Goal: Task Accomplishment & Management: Use online tool/utility

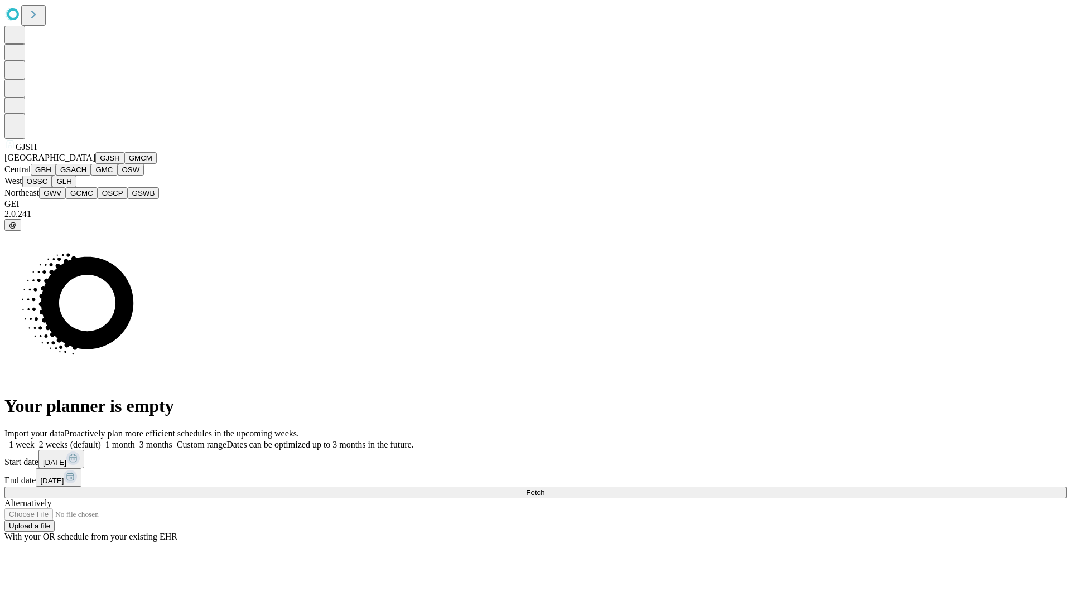
click at [95, 164] on button "GJSH" at bounding box center [109, 158] width 29 height 12
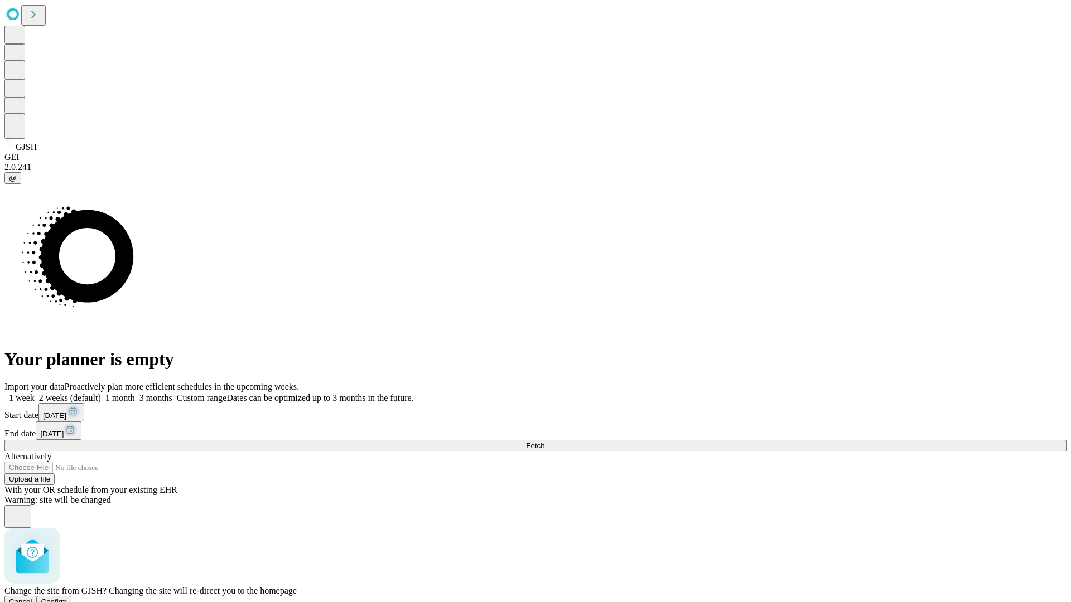
click at [67, 598] on span "Confirm" at bounding box center [54, 602] width 26 height 8
click at [35, 393] on label "1 week" at bounding box center [19, 397] width 30 height 9
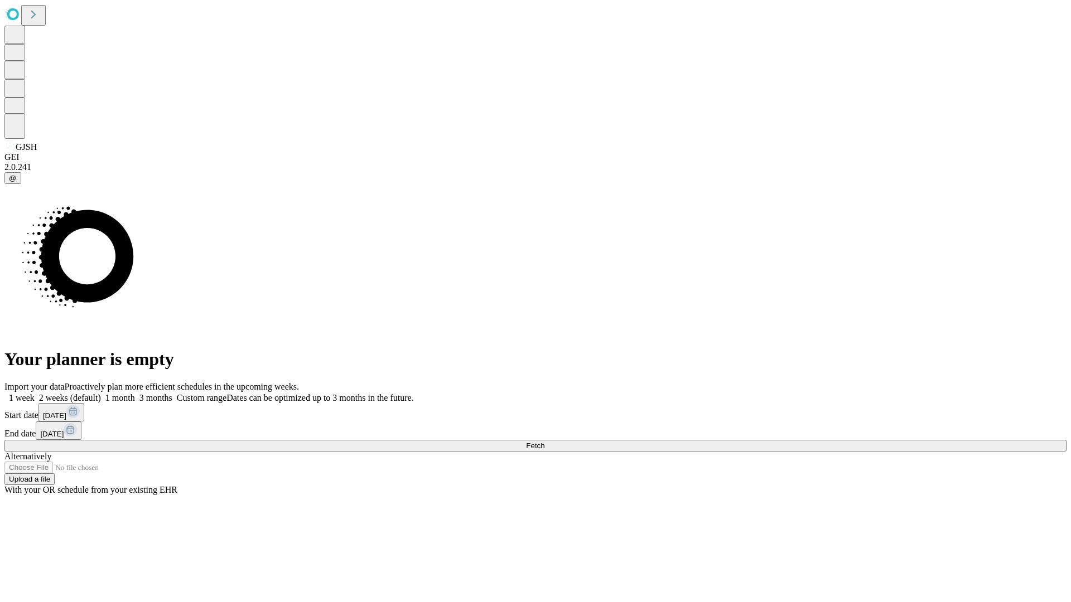
click at [544, 442] on span "Fetch" at bounding box center [535, 446] width 18 height 8
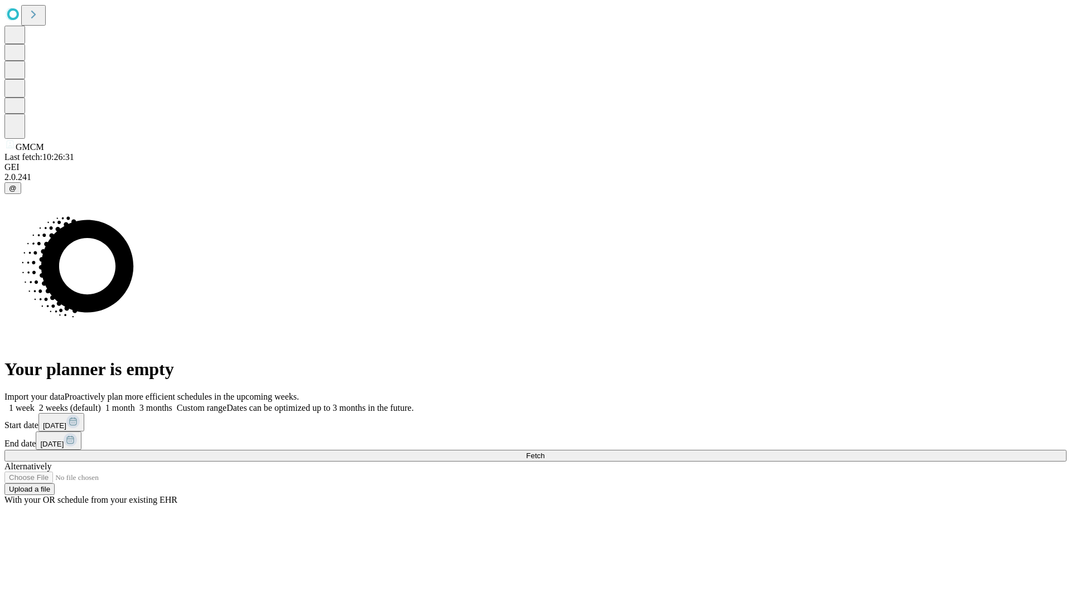
click at [35, 403] on label "1 week" at bounding box center [19, 407] width 30 height 9
click at [544, 452] on span "Fetch" at bounding box center [535, 456] width 18 height 8
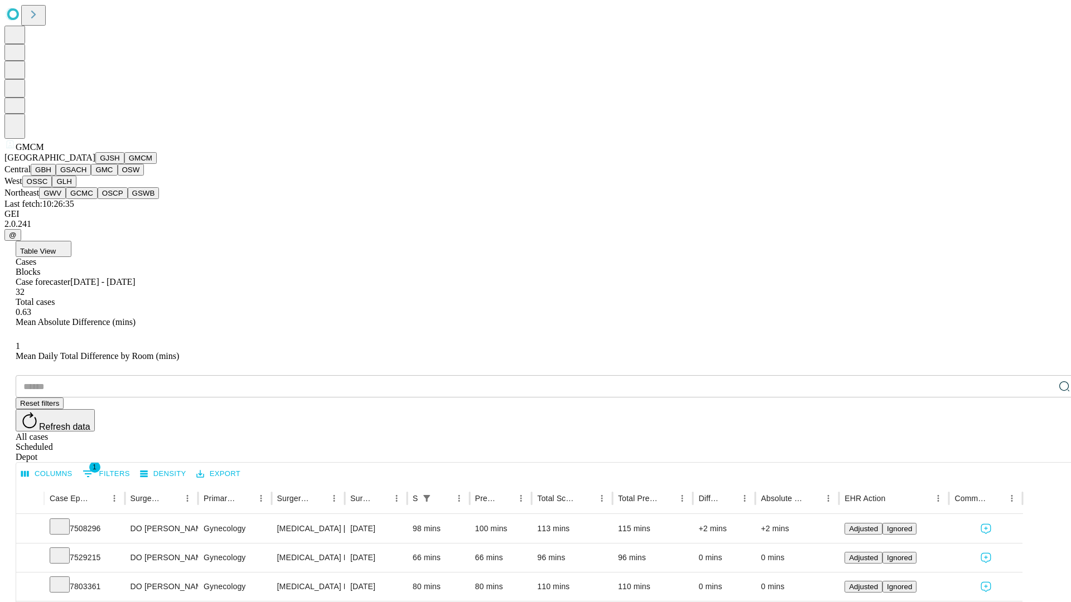
click at [56, 176] on button "GBH" at bounding box center [43, 170] width 25 height 12
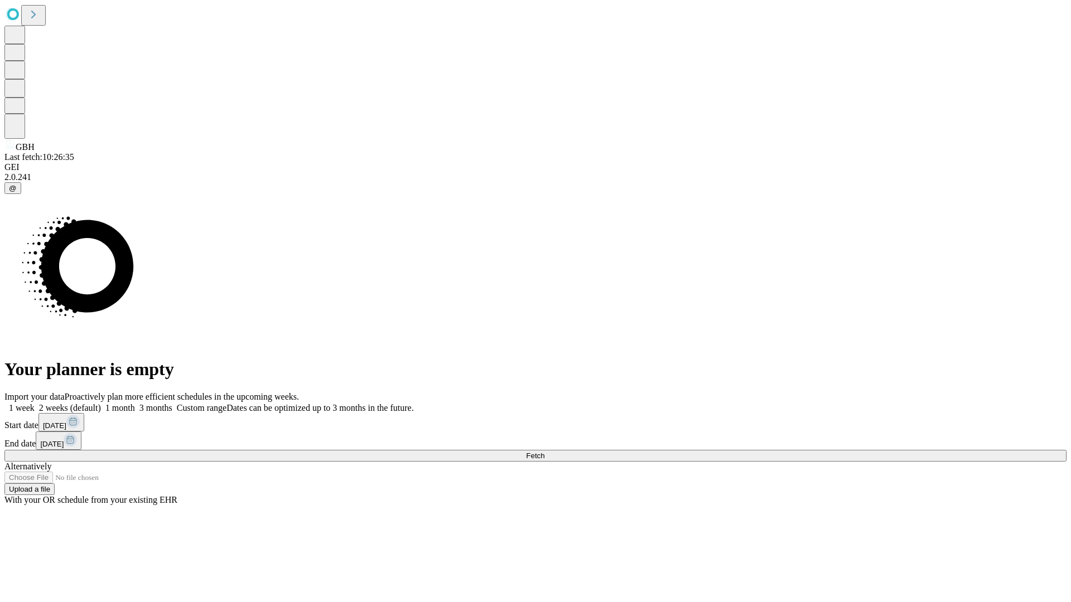
click at [35, 403] on label "1 week" at bounding box center [19, 407] width 30 height 9
click at [544, 452] on span "Fetch" at bounding box center [535, 456] width 18 height 8
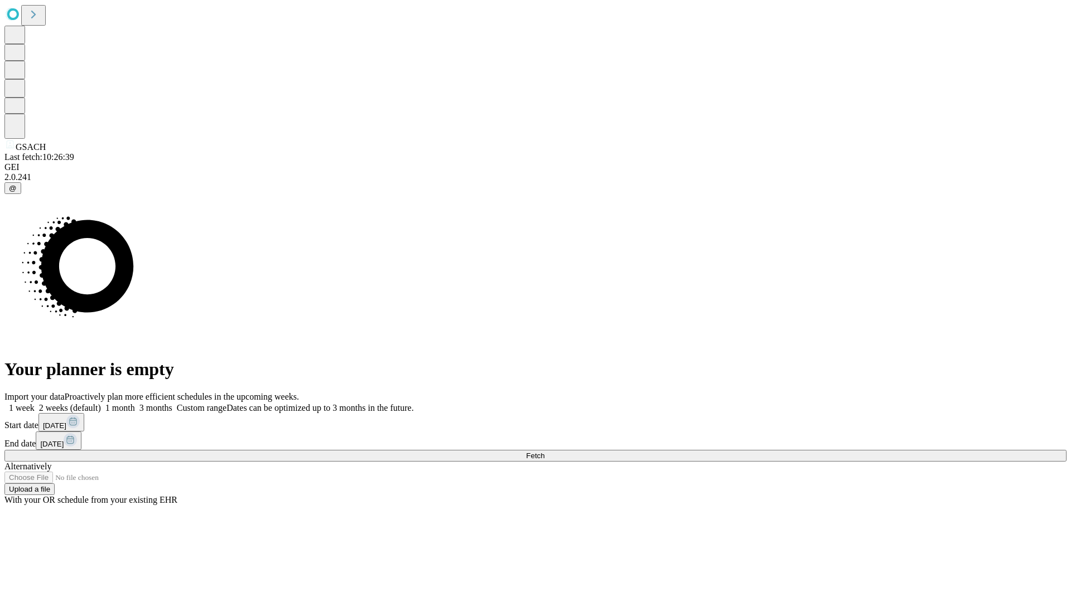
click at [35, 403] on label "1 week" at bounding box center [19, 407] width 30 height 9
click at [544, 452] on span "Fetch" at bounding box center [535, 456] width 18 height 8
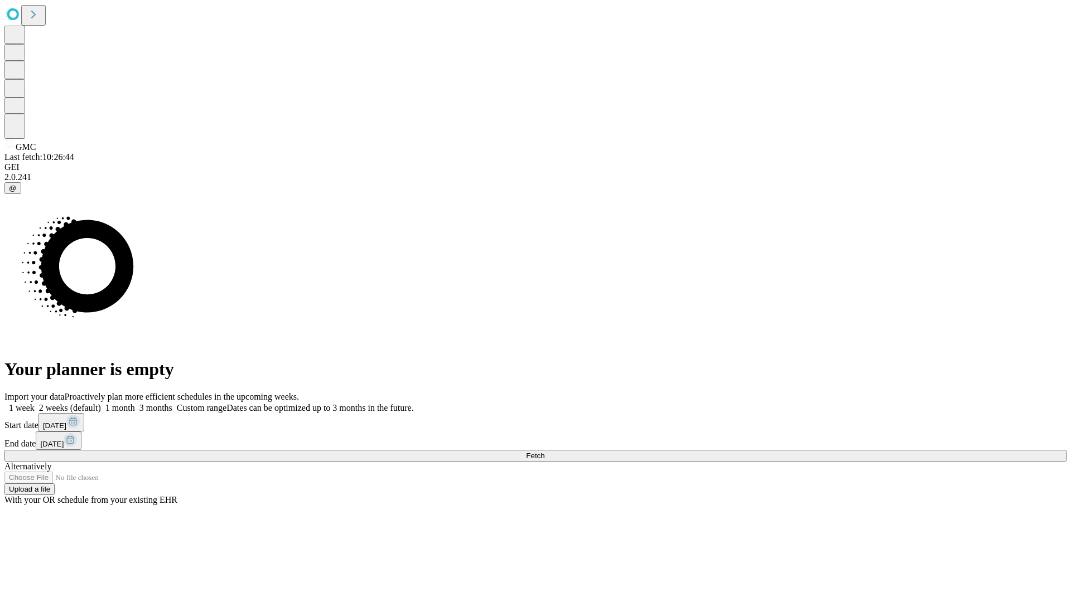
click at [544, 452] on span "Fetch" at bounding box center [535, 456] width 18 height 8
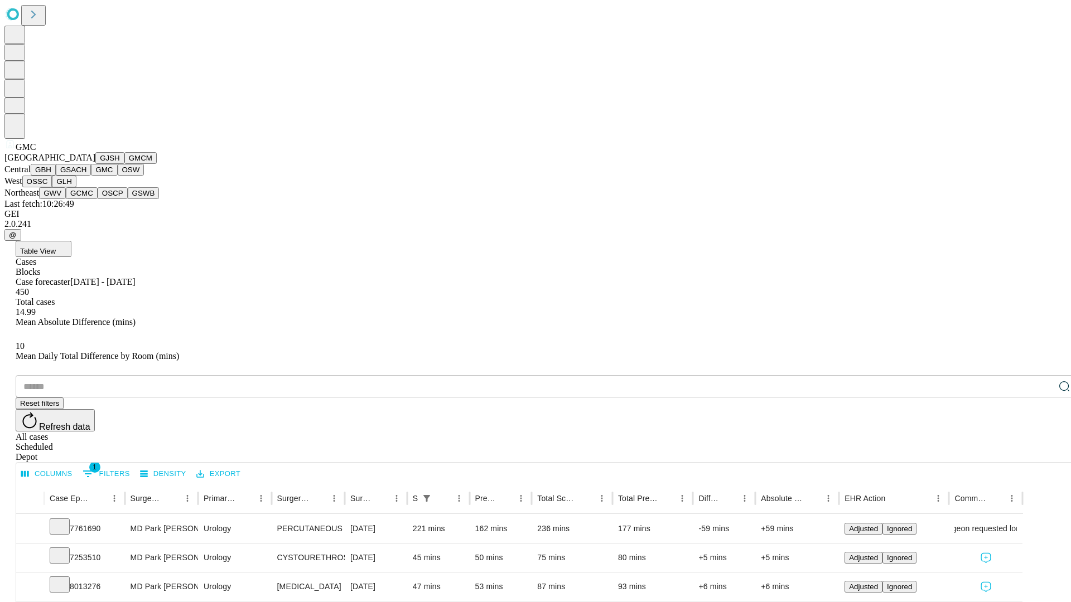
click at [118, 176] on button "OSW" at bounding box center [131, 170] width 27 height 12
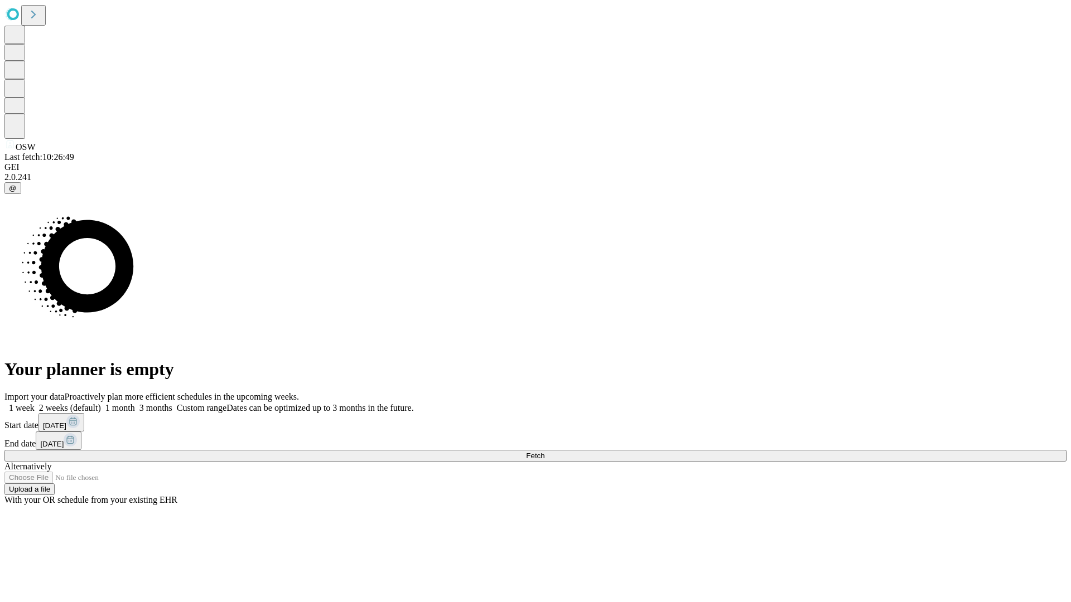
click at [35, 403] on label "1 week" at bounding box center [19, 407] width 30 height 9
click at [544, 452] on span "Fetch" at bounding box center [535, 456] width 18 height 8
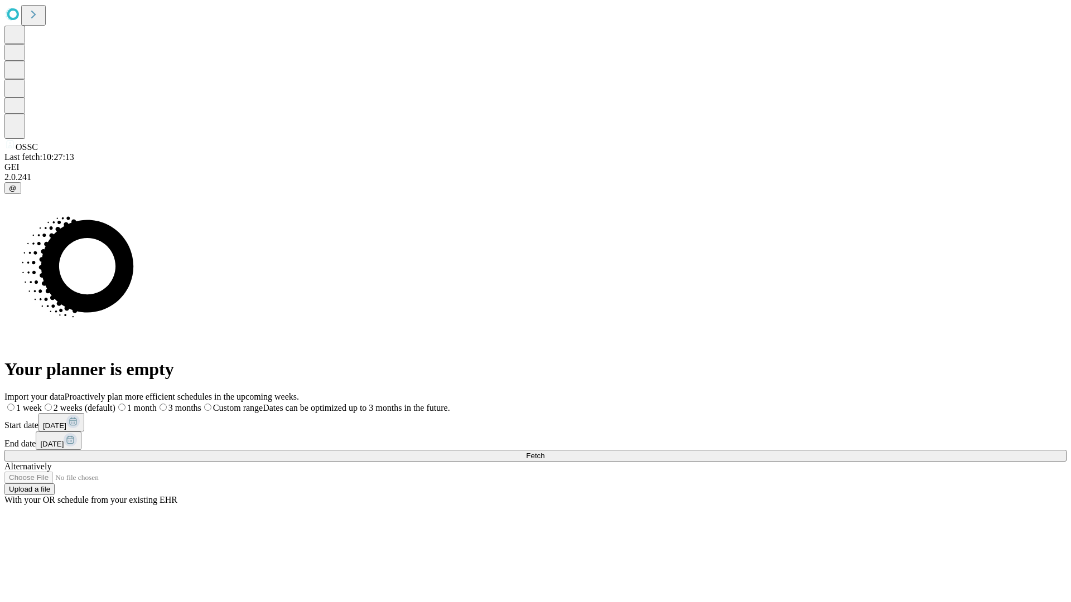
click at [42, 403] on label "1 week" at bounding box center [22, 407] width 37 height 9
click at [544, 452] on span "Fetch" at bounding box center [535, 456] width 18 height 8
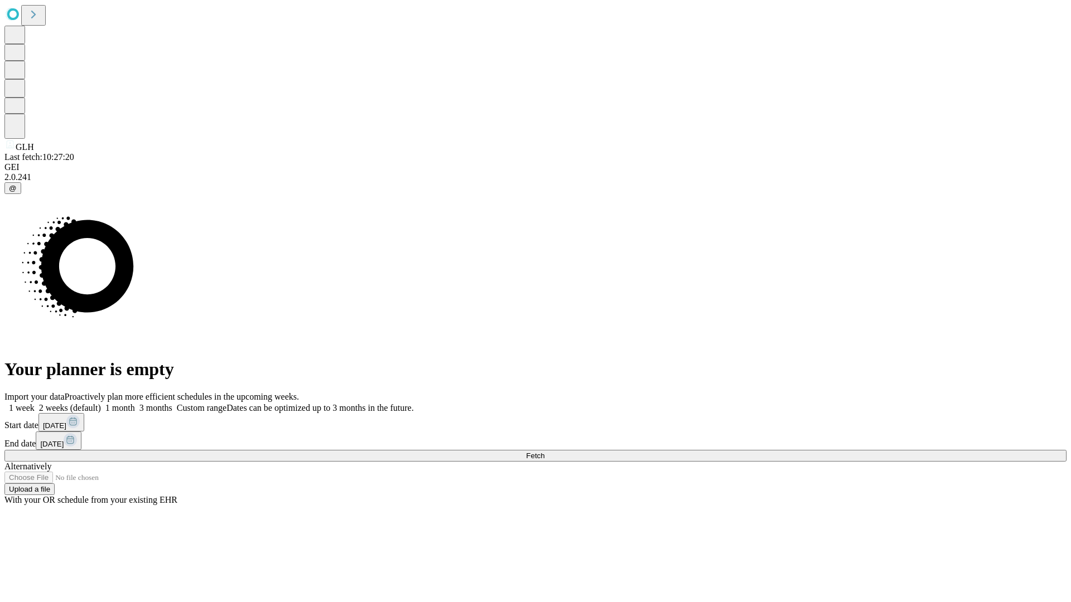
click at [544, 452] on span "Fetch" at bounding box center [535, 456] width 18 height 8
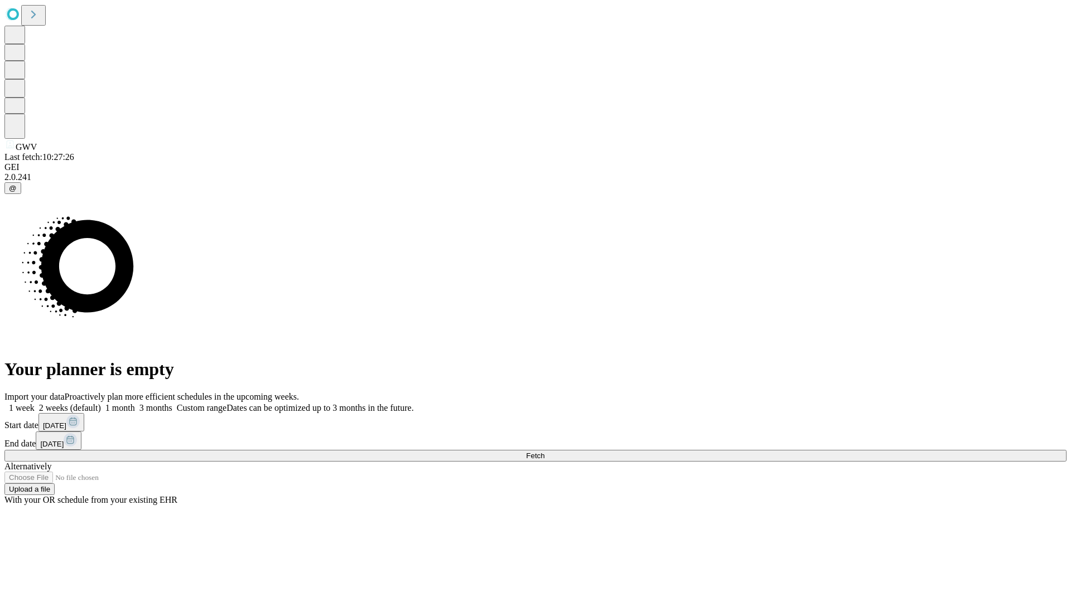
click at [35, 403] on label "1 week" at bounding box center [19, 407] width 30 height 9
click at [544, 452] on span "Fetch" at bounding box center [535, 456] width 18 height 8
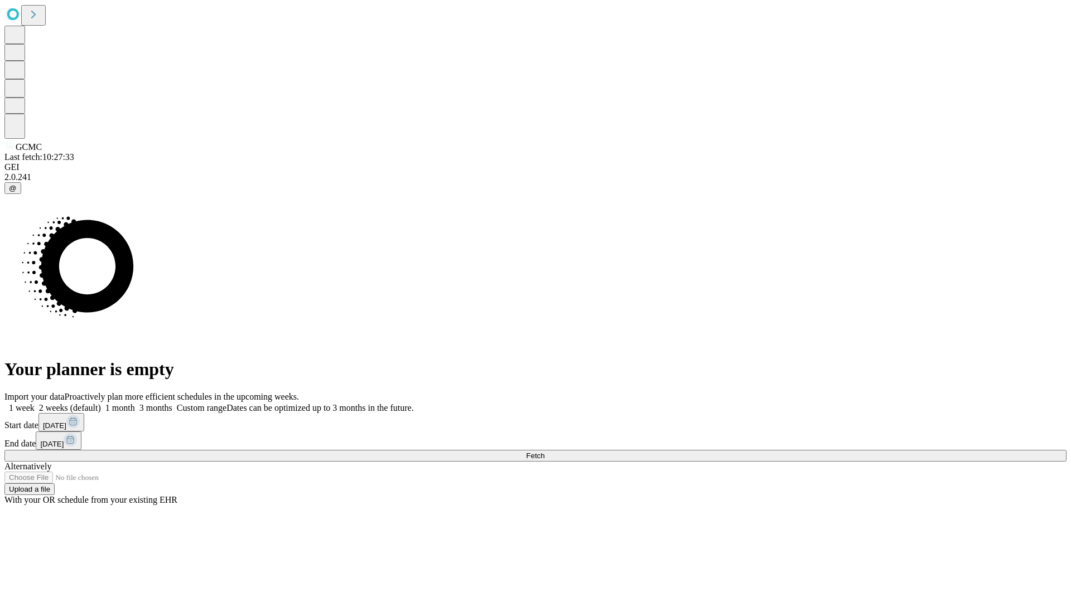
click at [544, 452] on span "Fetch" at bounding box center [535, 456] width 18 height 8
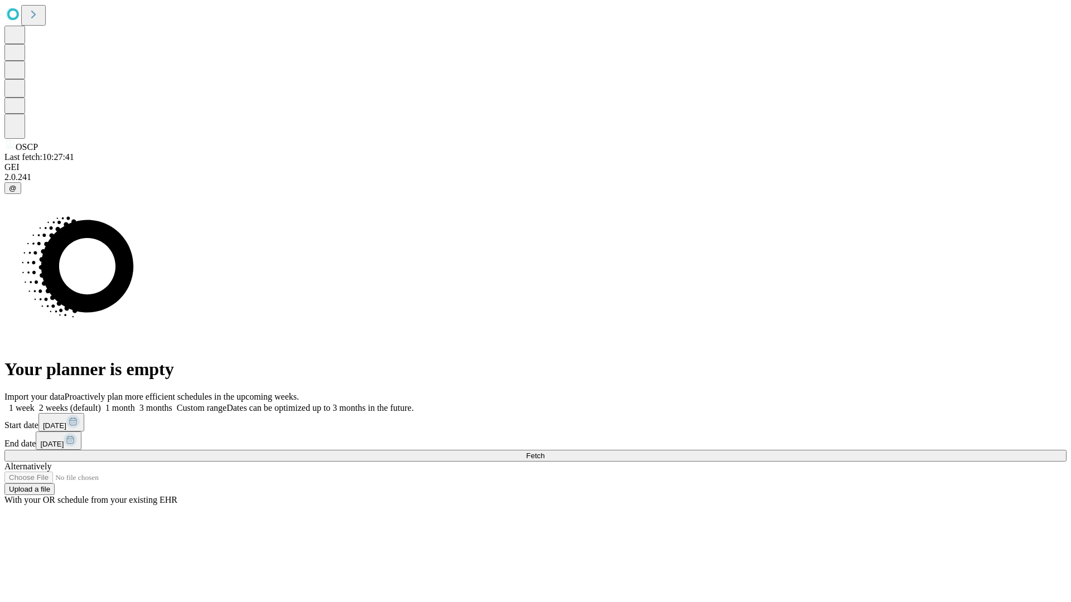
click at [35, 403] on label "1 week" at bounding box center [19, 407] width 30 height 9
click at [544, 452] on span "Fetch" at bounding box center [535, 456] width 18 height 8
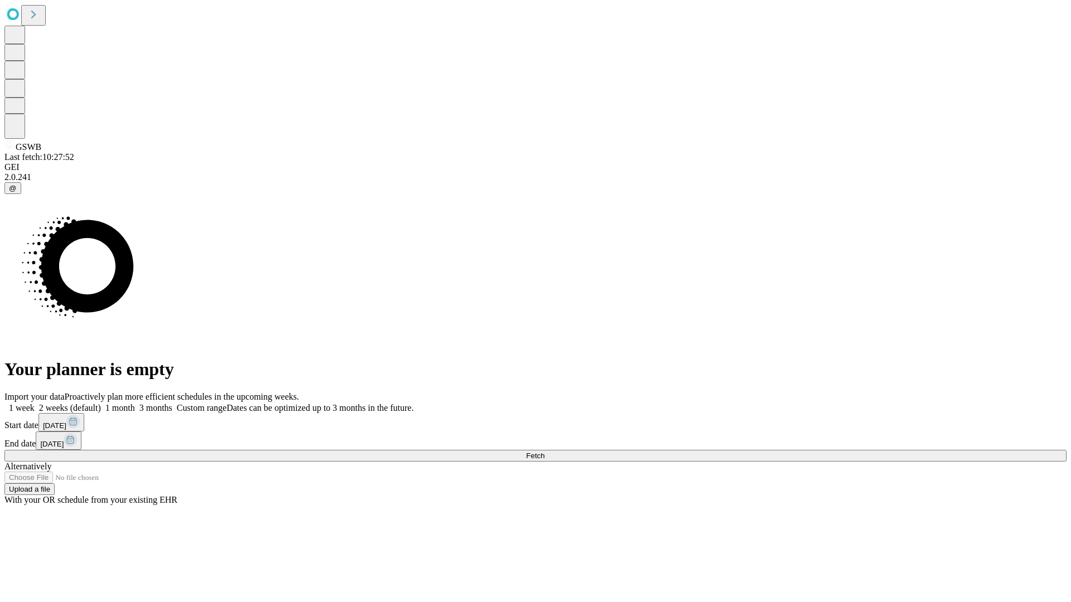
click at [35, 403] on label "1 week" at bounding box center [19, 407] width 30 height 9
click at [544, 452] on span "Fetch" at bounding box center [535, 456] width 18 height 8
